Goal: Information Seeking & Learning: Learn about a topic

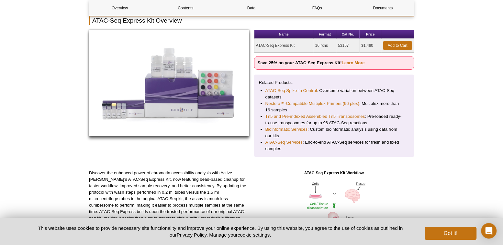
scroll to position [93, 0]
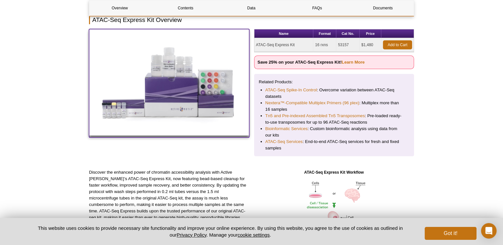
click at [161, 88] on img at bounding box center [169, 82] width 160 height 107
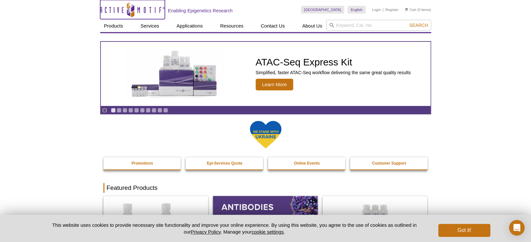
click at [130, 10] on icon "Active Motif Logo" at bounding box center [132, 10] width 65 height 16
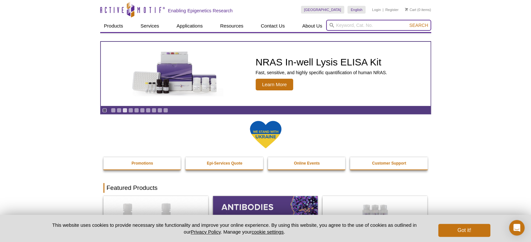
click at [379, 24] on input "search" at bounding box center [378, 25] width 105 height 11
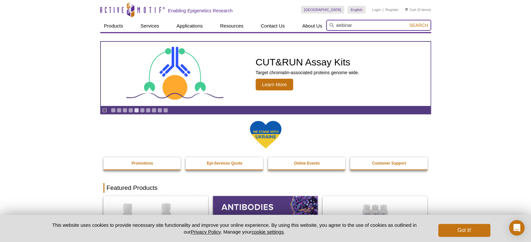
type input "webinar"
click at [407, 22] on button "Search" at bounding box center [418, 25] width 23 height 6
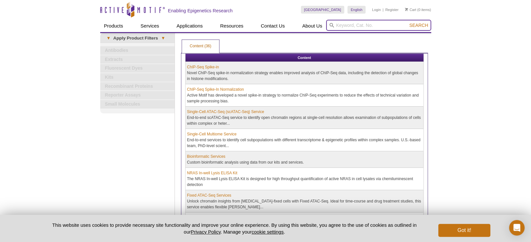
click at [354, 26] on input "search" at bounding box center [378, 25] width 105 height 11
type input "Webinar Sarah"
click at [407, 22] on button "Search" at bounding box center [418, 25] width 23 height 6
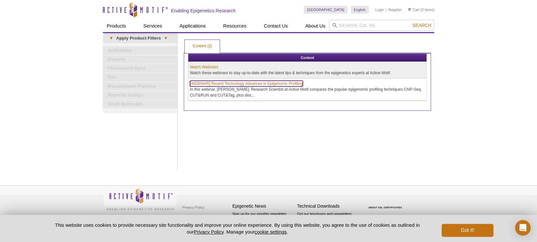
click at [276, 82] on link "[WEBINAR] Recent Technology Advances in Epigenomic Profiling" at bounding box center [246, 84] width 113 height 6
